Goal: Communication & Community: Participate in discussion

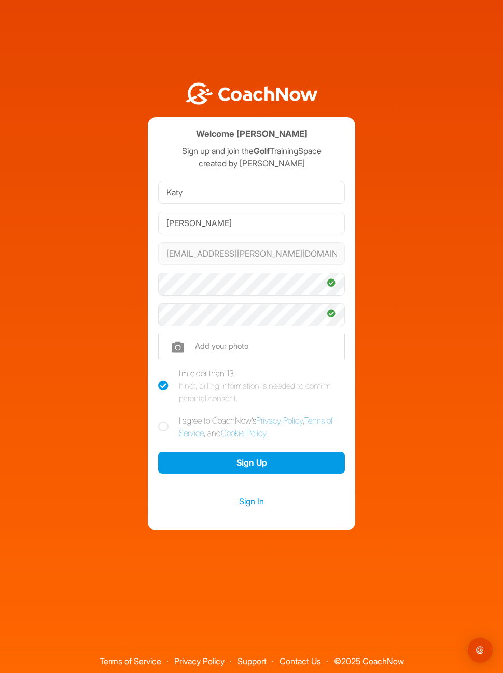
click at [249, 474] on button "Sign Up" at bounding box center [251, 462] width 187 height 22
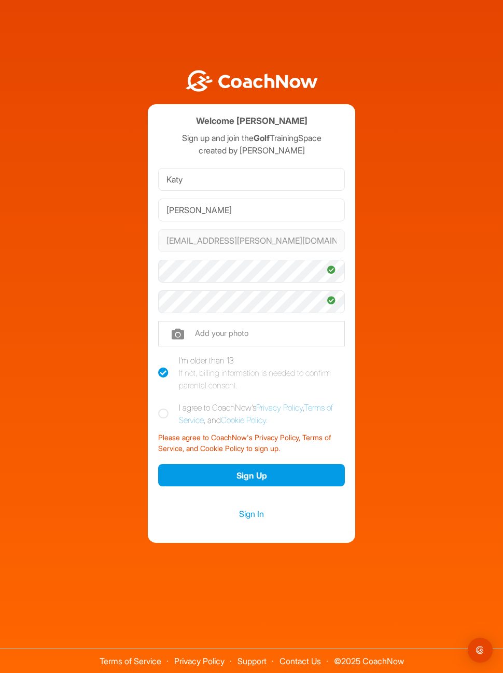
click at [168, 419] on icon at bounding box center [163, 413] width 10 height 10
click at [165, 408] on input "I agree to CoachNow's Privacy Policy , Terms of Service , and Cookie Policy ." at bounding box center [161, 404] width 7 height 7
checkbox input "true"
click at [245, 486] on button "Sign Up" at bounding box center [251, 475] width 187 height 22
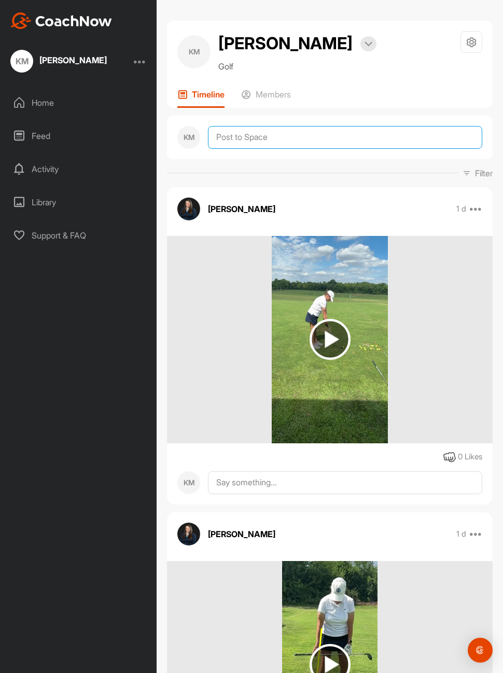
click at [250, 135] on textarea at bounding box center [345, 137] width 274 height 23
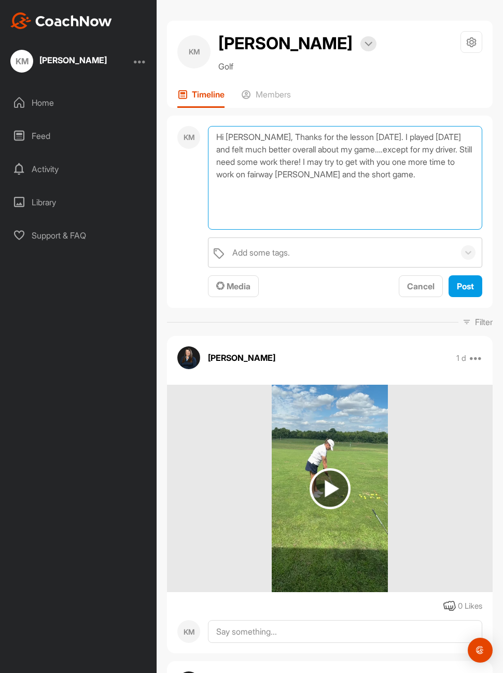
click at [263, 138] on textarea "Hi [PERSON_NAME], Thanks for the lesson [DATE]. I played [DATE] and felt much b…" at bounding box center [345, 178] width 274 height 104
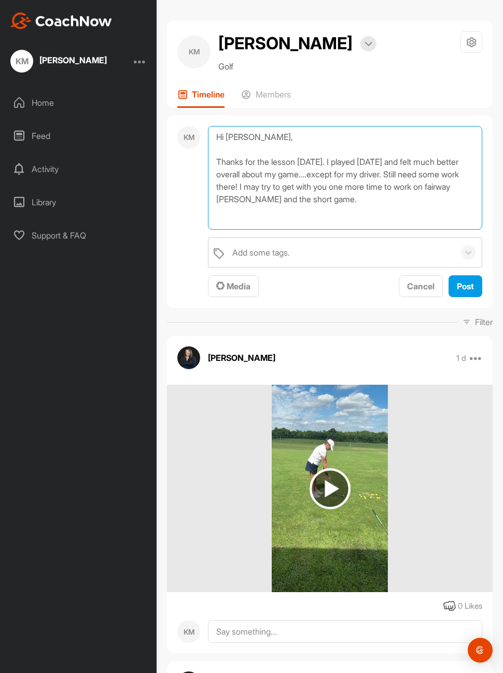
click at [414, 200] on textarea "Hi [PERSON_NAME], Thanks for the lesson [DATE]. I played [DATE] and felt much b…" at bounding box center [345, 178] width 274 height 104
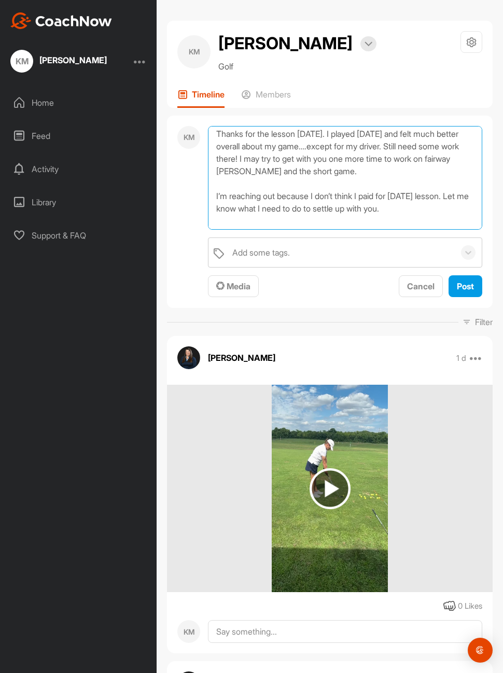
scroll to position [29, 0]
type textarea "Hi [PERSON_NAME], Thanks for the lesson [DATE]. I played [DATE] and felt much b…"
click at [469, 282] on span "Post" at bounding box center [465, 286] width 17 height 10
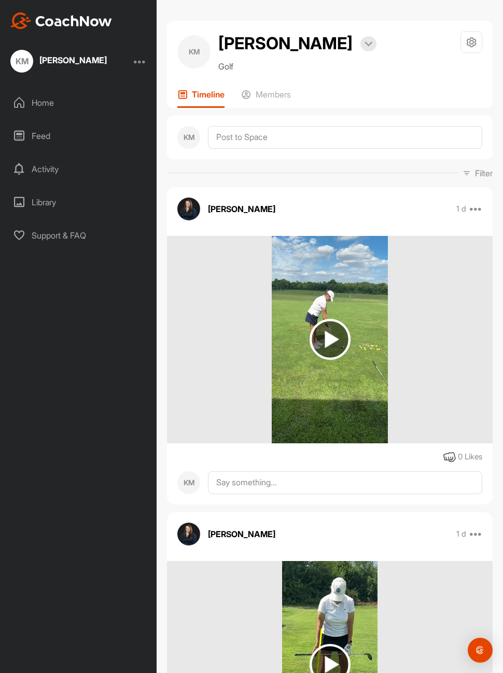
scroll to position [0, 0]
